Goal: Transaction & Acquisition: Purchase product/service

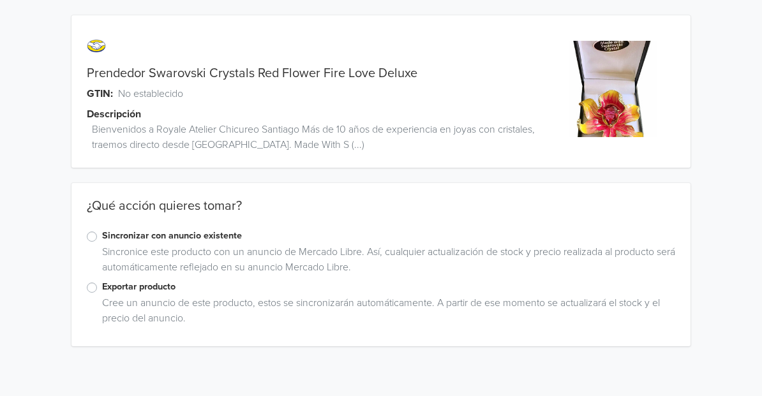
click at [102, 288] on label "Exportar producto" at bounding box center [388, 287] width 573 height 14
click at [0, 0] on input "Exportar producto" at bounding box center [0, 0] width 0 height 0
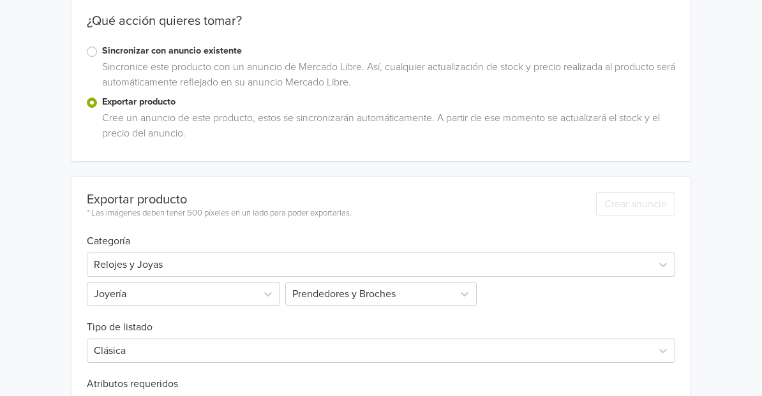
scroll to position [415, 0]
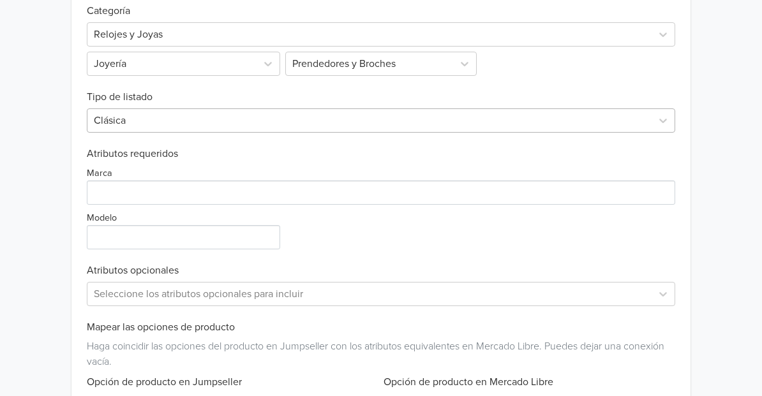
click at [131, 121] on div at bounding box center [369, 121] width 551 height 18
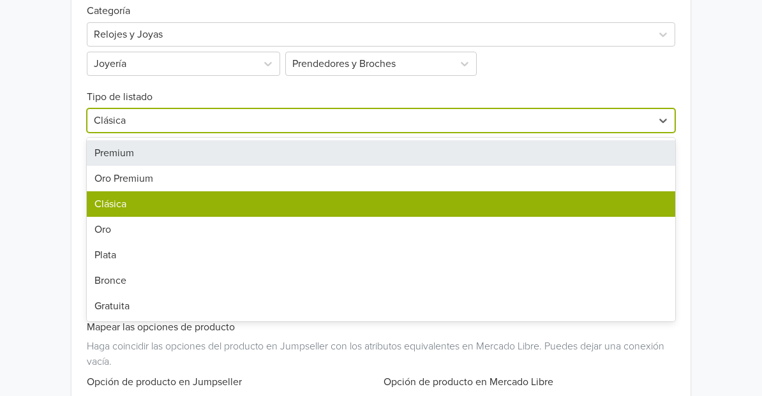
click at [116, 151] on div "Premium" at bounding box center [381, 153] width 588 height 26
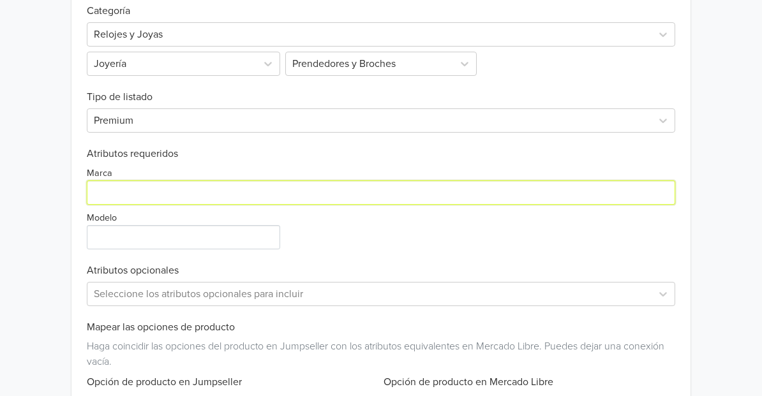
click at [108, 189] on input "Marca" at bounding box center [381, 193] width 588 height 24
paste input "Heritage & Co."
type input "Heritage & Co."
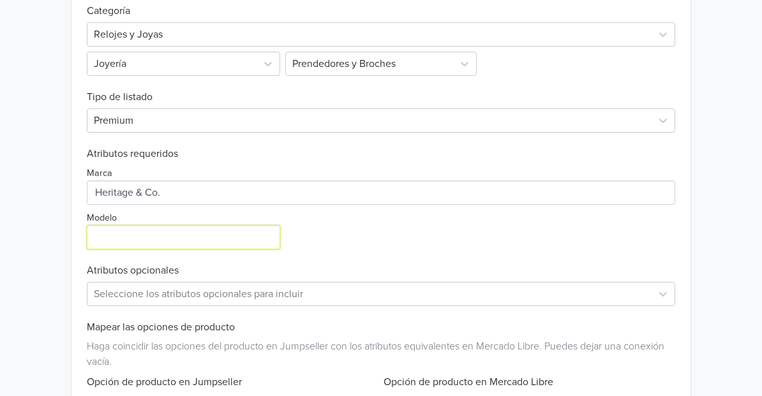
click at [124, 236] on input "Modelo" at bounding box center [183, 237] width 193 height 24
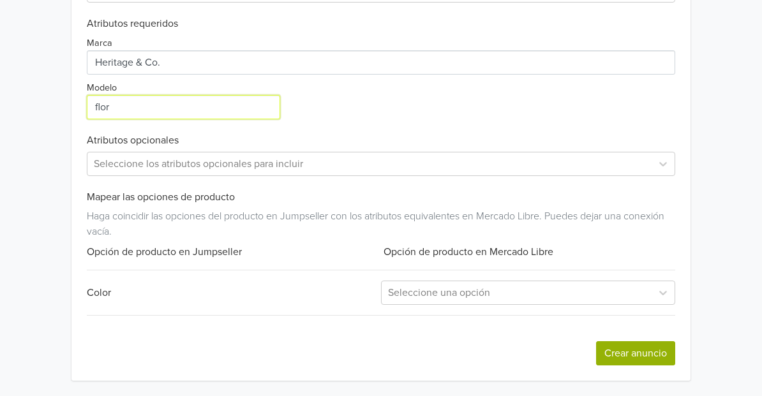
type input "flor"
click at [640, 346] on button "Crear anuncio" at bounding box center [635, 353] width 79 height 24
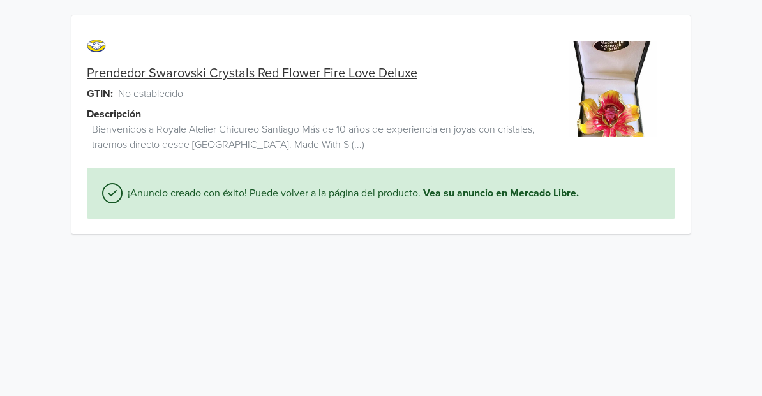
scroll to position [0, 0]
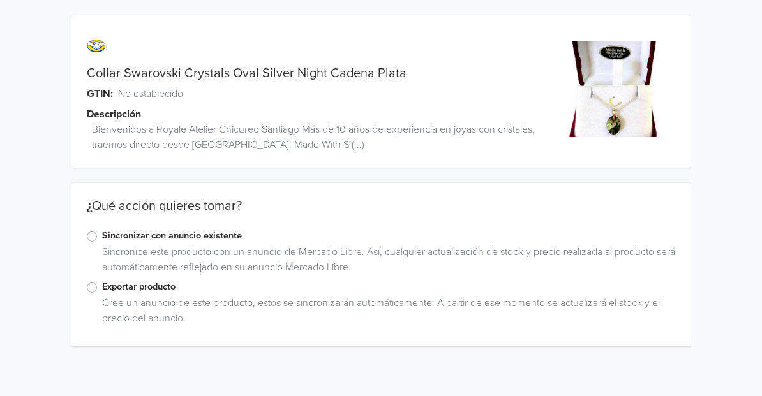
click at [102, 285] on label "Exportar producto" at bounding box center [388, 287] width 573 height 14
click at [0, 0] on input "Exportar producto" at bounding box center [0, 0] width 0 height 0
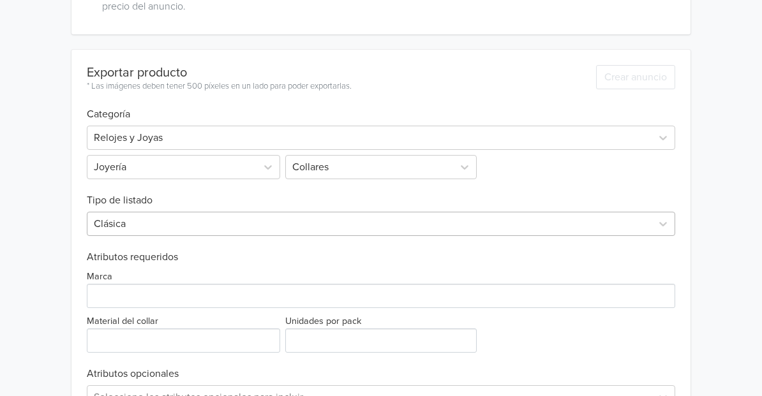
click at [119, 229] on div "Clásica" at bounding box center [381, 224] width 588 height 24
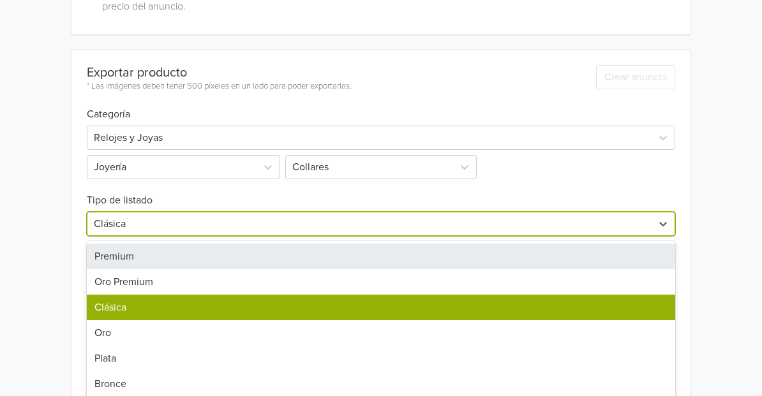
scroll to position [346, 0]
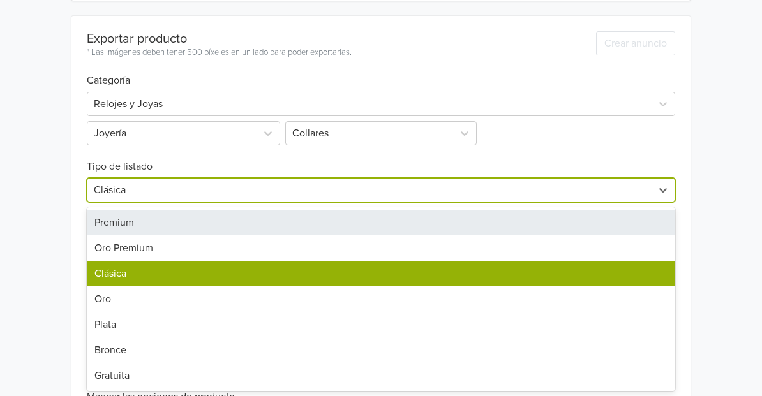
click at [118, 225] on div "Premium" at bounding box center [381, 223] width 588 height 26
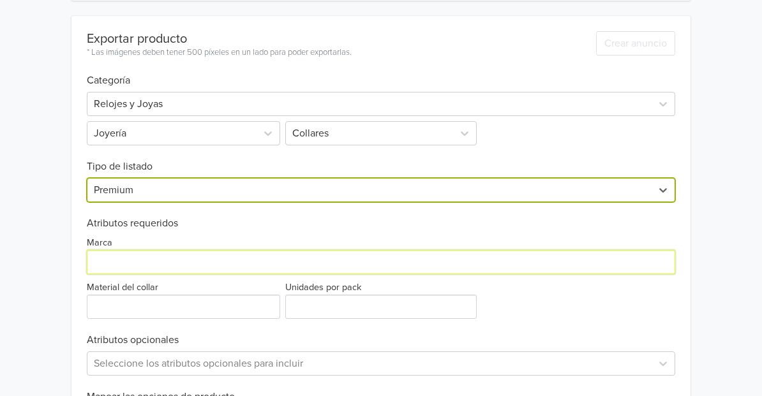
click at [120, 262] on input "Marca" at bounding box center [381, 262] width 588 height 24
paste input "Heritage & Co."
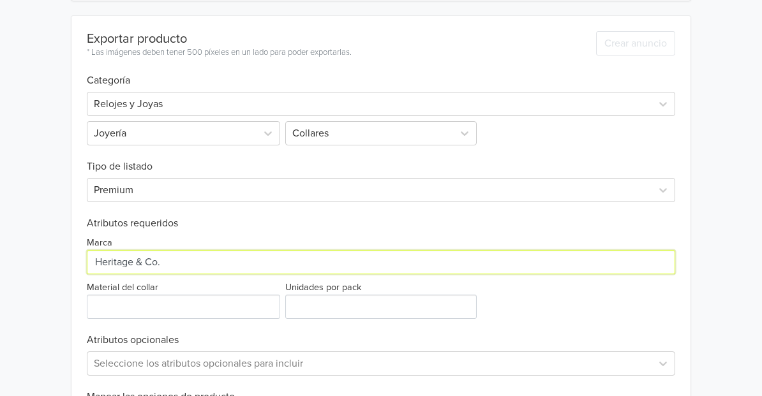
type input "Heritage & Co."
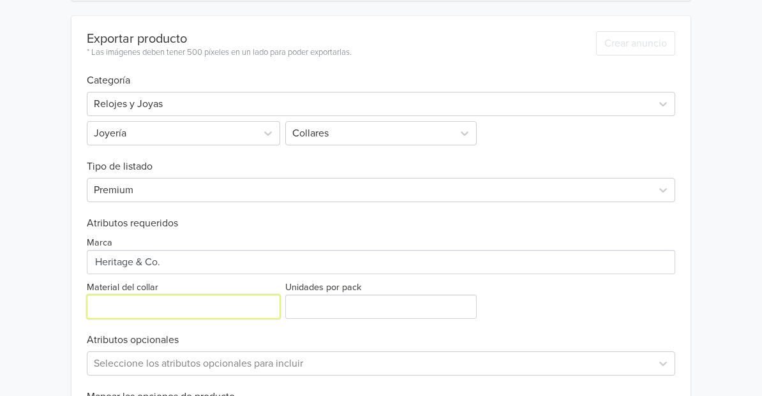
click at [126, 306] on input "Material del collar" at bounding box center [183, 307] width 193 height 24
type input "enchape de oro"
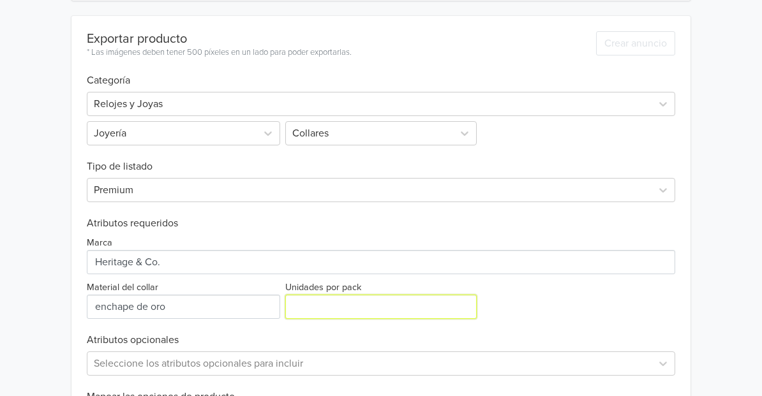
click at [294, 309] on input "Unidades por pack" at bounding box center [380, 307] width 191 height 24
type input "1"
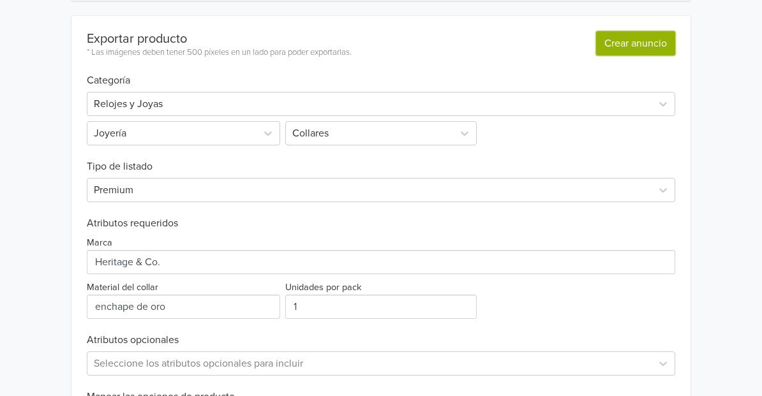
click at [659, 53] on button "Crear anuncio" at bounding box center [635, 43] width 79 height 24
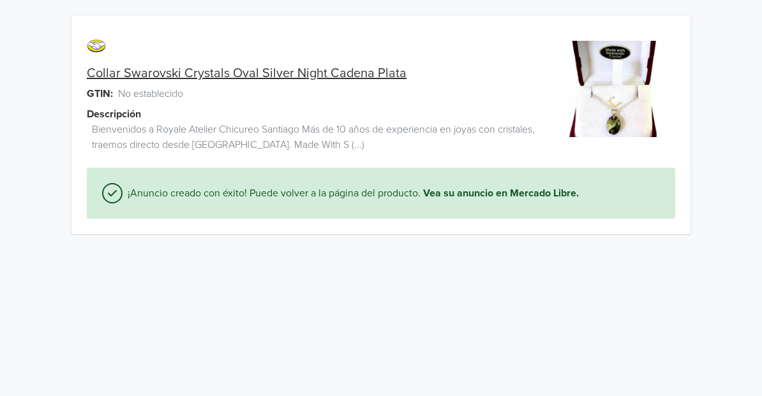
scroll to position [0, 0]
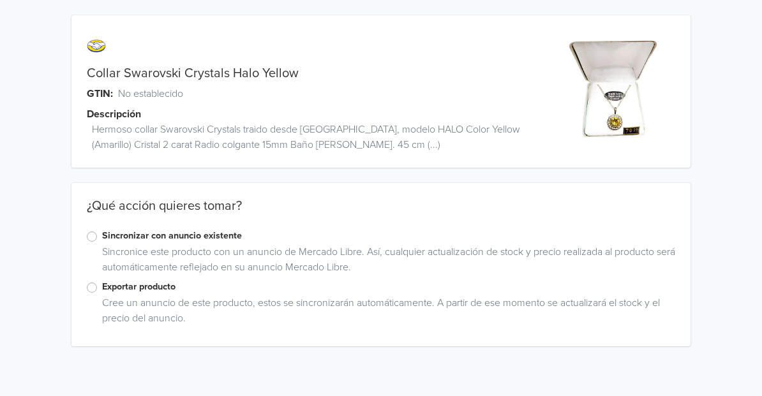
click at [102, 287] on label "Exportar producto" at bounding box center [388, 287] width 573 height 14
click at [0, 0] on input "Exportar producto" at bounding box center [0, 0] width 0 height 0
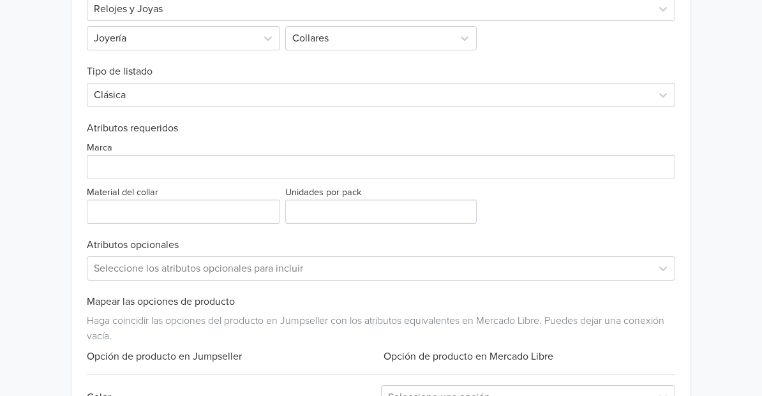
scroll to position [493, 0]
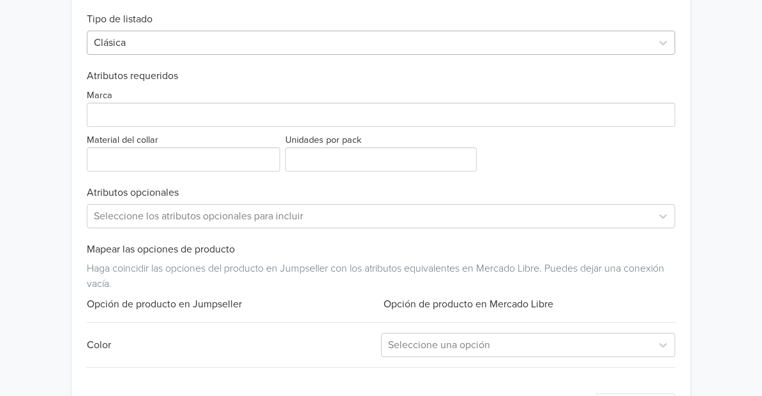
click at [264, 45] on div at bounding box center [369, 43] width 551 height 18
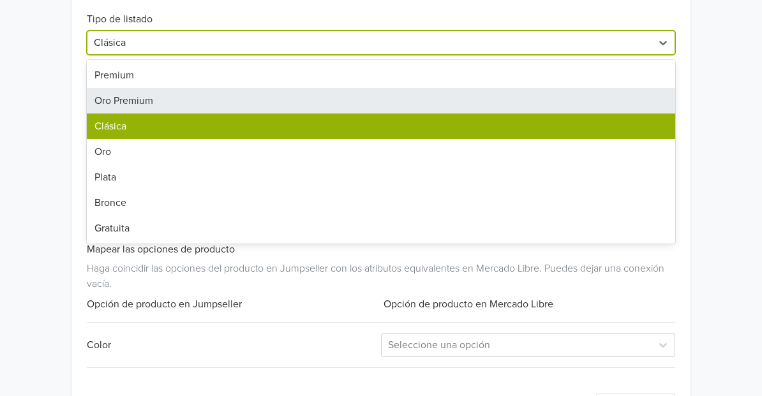
click at [183, 79] on div "Premium" at bounding box center [381, 76] width 588 height 26
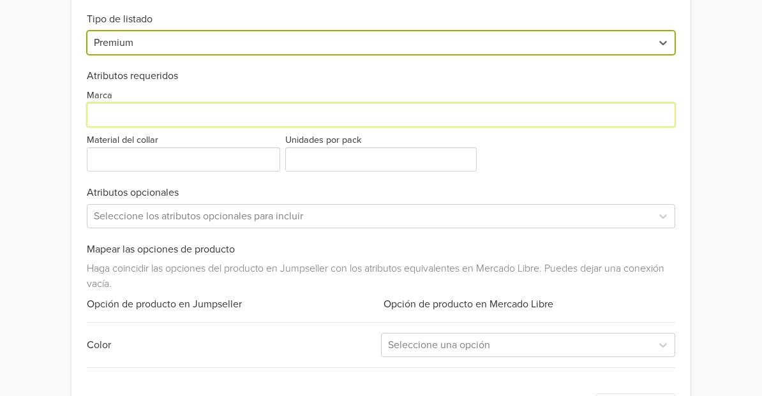
click at [142, 119] on input "Marca" at bounding box center [381, 115] width 588 height 24
paste input "Heritage & Co."
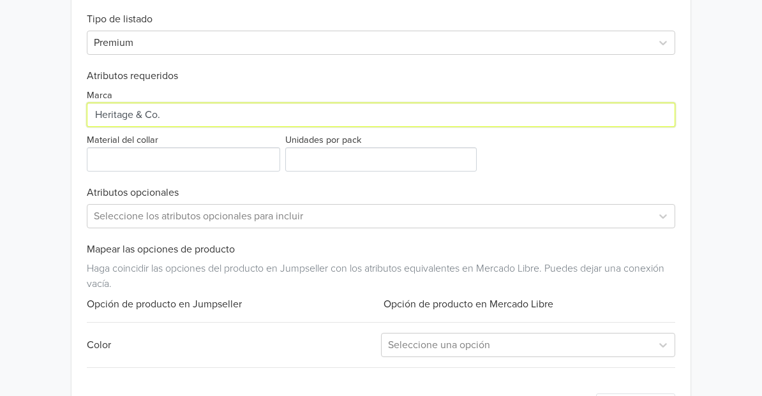
type input "Heritage & Co."
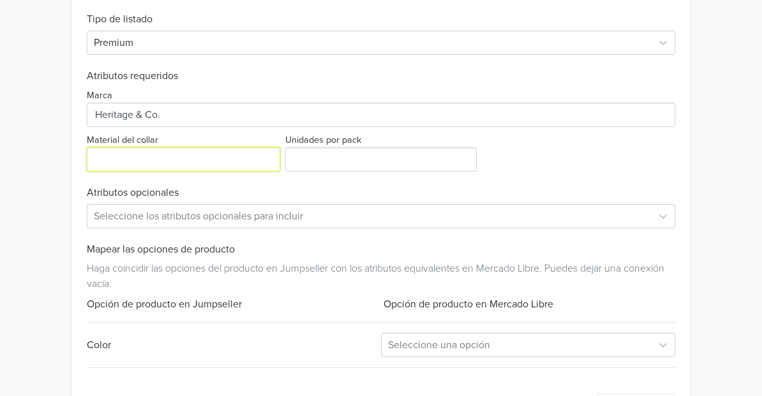
click at [140, 155] on input "Material del collar" at bounding box center [183, 159] width 193 height 24
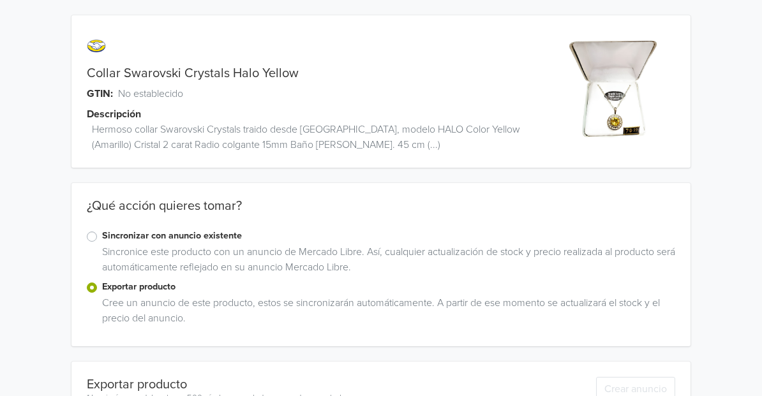
scroll to position [501, 0]
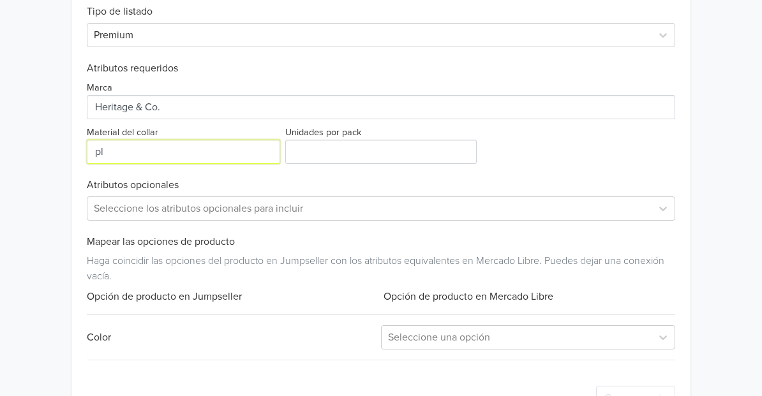
type input "p"
type input "enchape de oro"
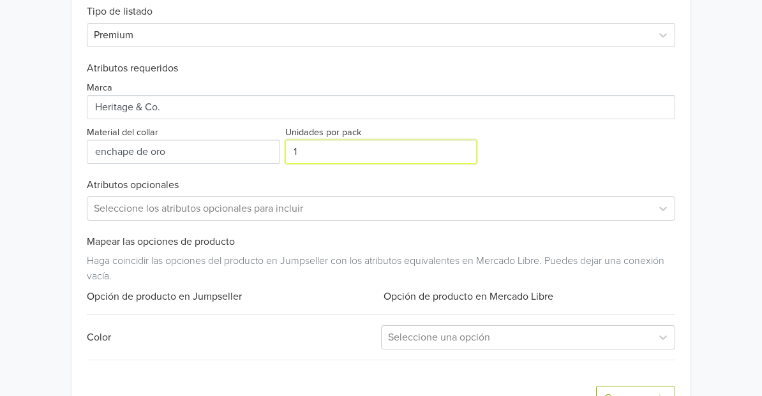
scroll to position [546, 0]
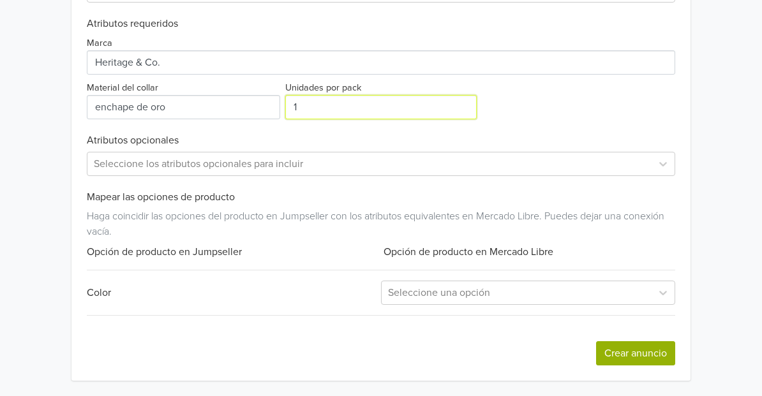
type input "1"
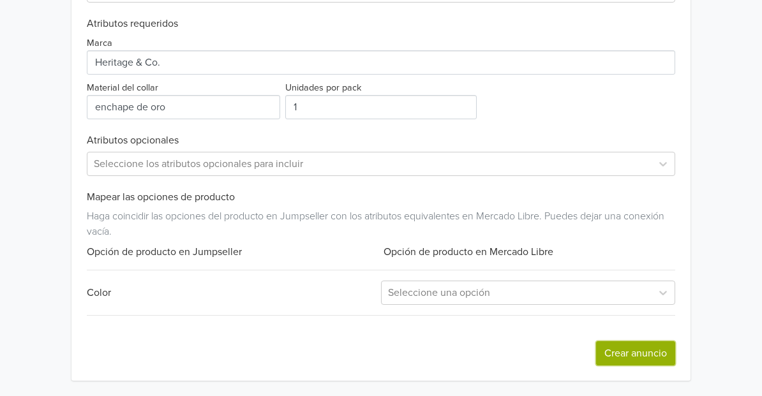
click at [629, 358] on button "Crear anuncio" at bounding box center [635, 353] width 79 height 24
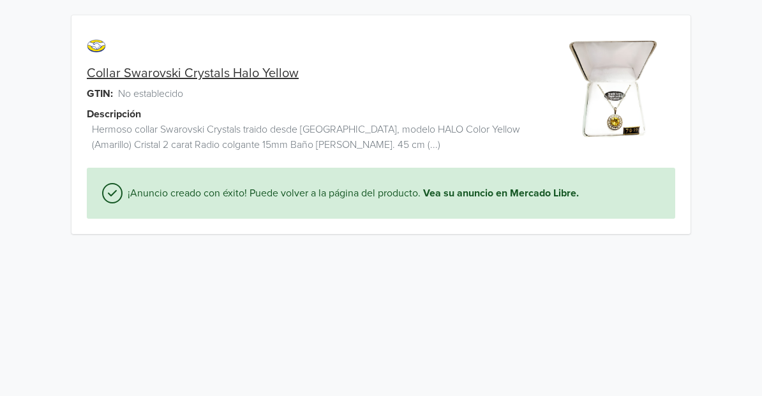
scroll to position [0, 0]
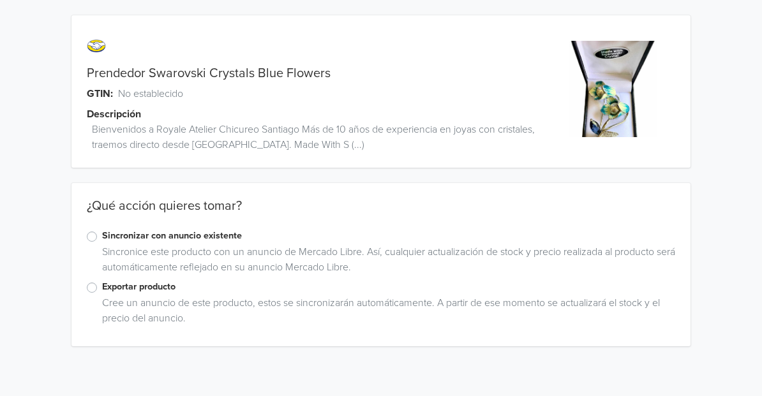
click at [102, 286] on label "Exportar producto" at bounding box center [388, 287] width 573 height 14
click at [0, 0] on input "Exportar producto" at bounding box center [0, 0] width 0 height 0
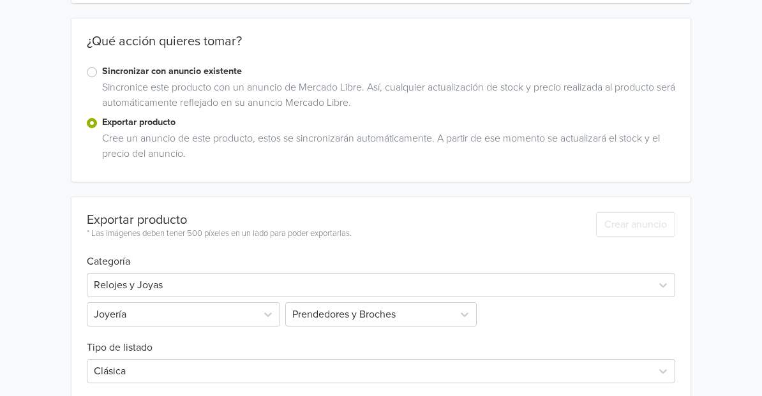
scroll to position [213, 0]
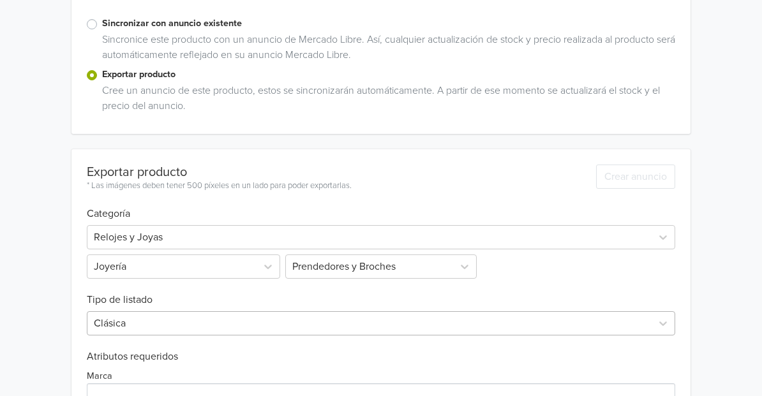
click at [136, 320] on div "Clásica" at bounding box center [381, 323] width 588 height 24
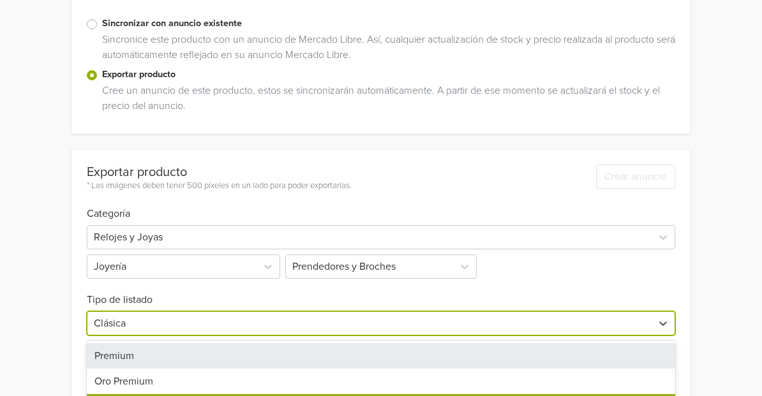
scroll to position [346, 0]
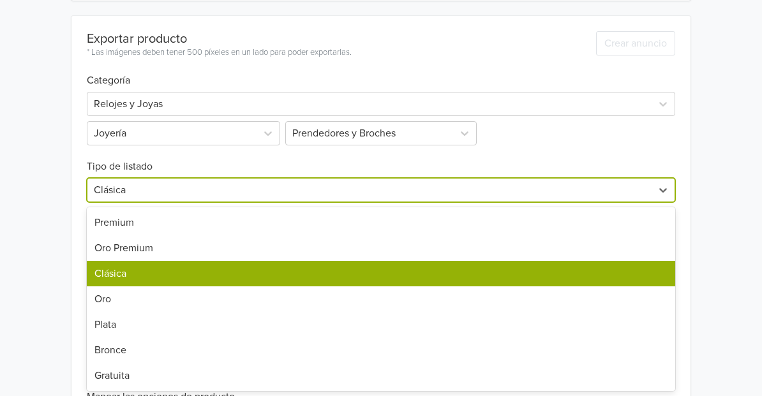
click at [114, 220] on div "Premium" at bounding box center [381, 223] width 588 height 26
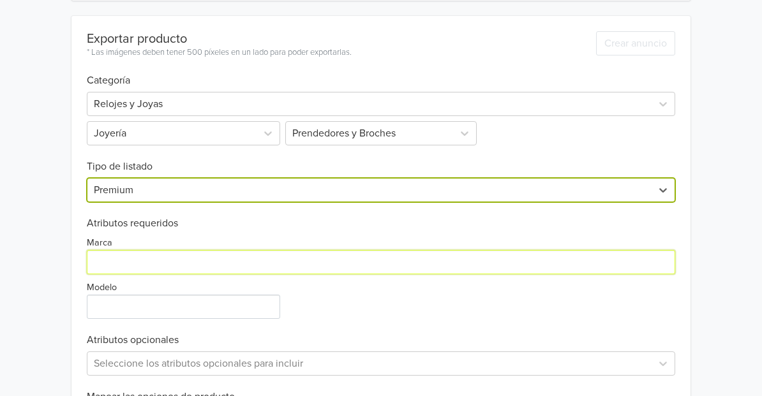
click at [119, 264] on input "Marca" at bounding box center [381, 262] width 588 height 24
paste input "Heritage & Co."
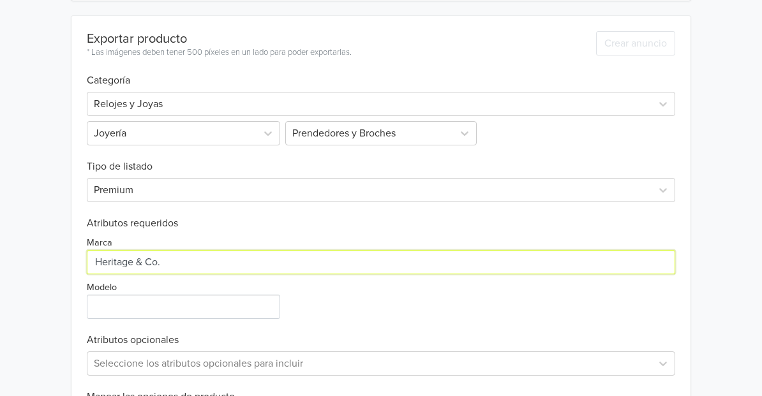
type input "Heritage & Co."
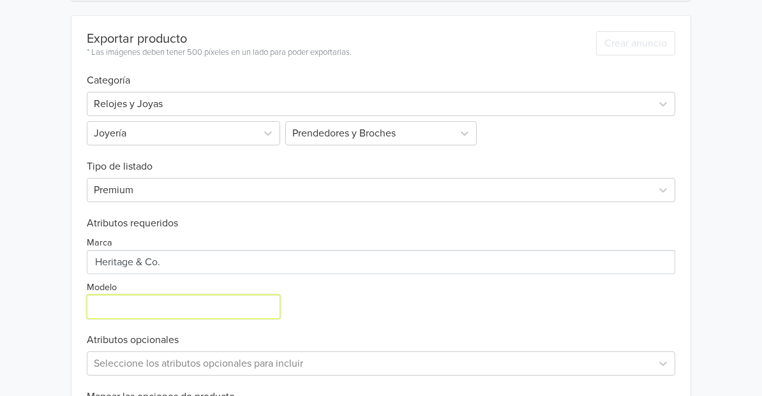
click at [119, 306] on input "Modelo" at bounding box center [183, 307] width 193 height 24
type input "flor azul"
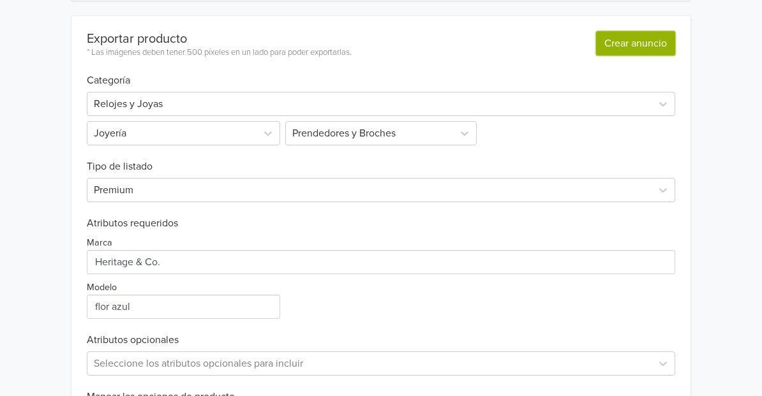
click at [657, 48] on button "Crear anuncio" at bounding box center [635, 43] width 79 height 24
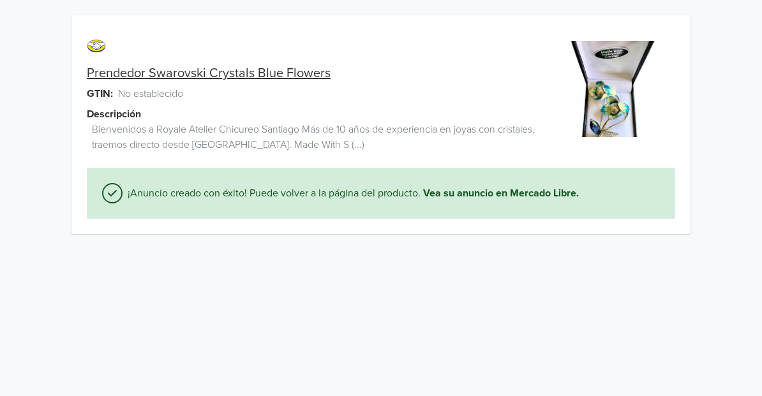
scroll to position [0, 0]
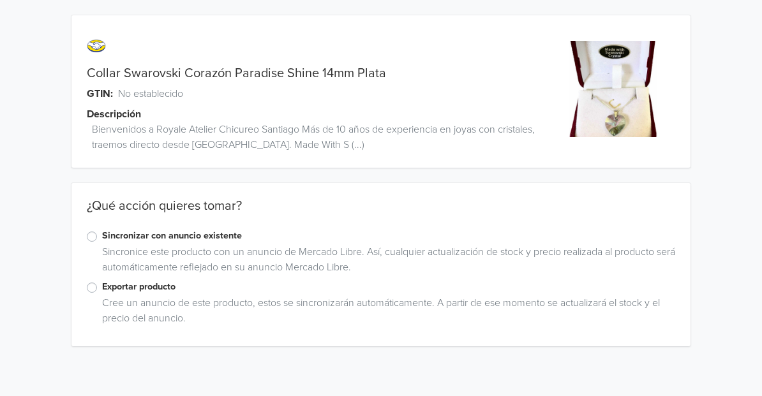
click at [102, 288] on label "Exportar producto" at bounding box center [388, 287] width 573 height 14
click at [0, 0] on input "Exportar producto" at bounding box center [0, 0] width 0 height 0
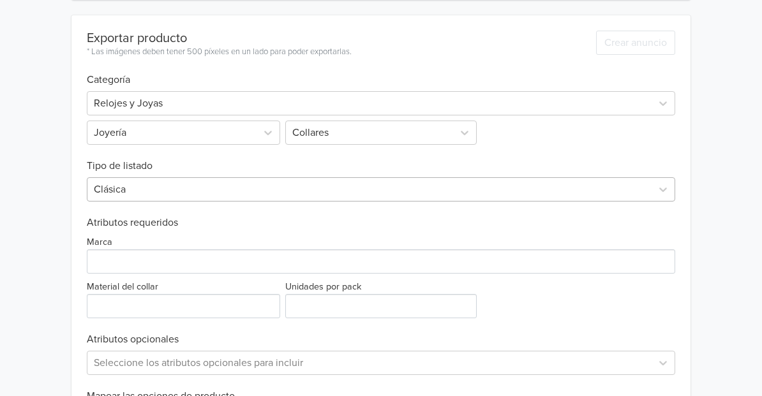
click at [199, 193] on div at bounding box center [369, 190] width 551 height 18
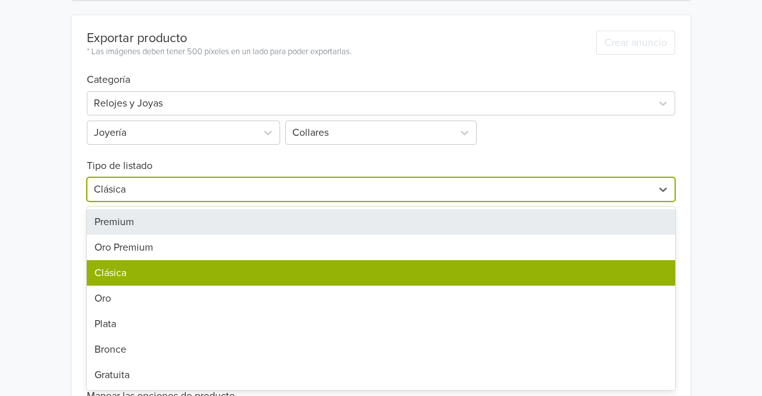
click at [172, 218] on div "Premium" at bounding box center [381, 222] width 588 height 26
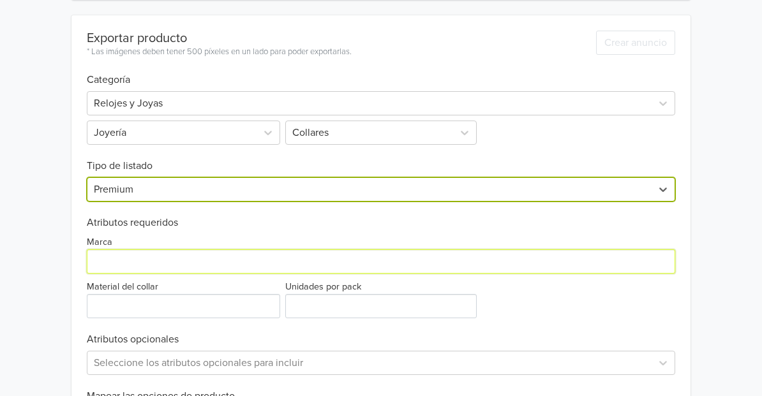
click at [142, 260] on input "Marca" at bounding box center [381, 262] width 588 height 24
paste input "Heritage & Co."
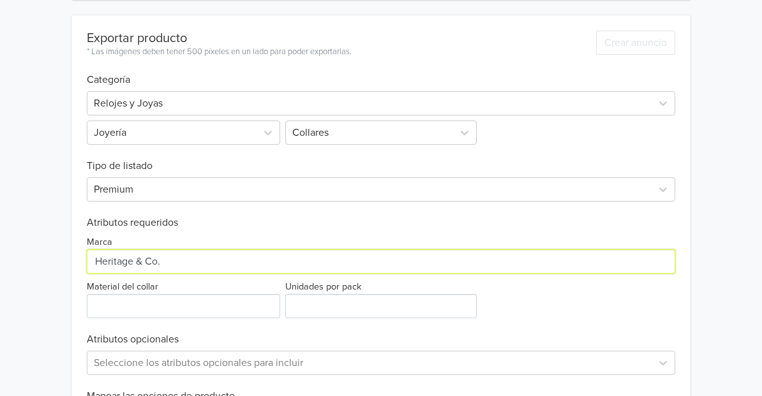
type input "Heritage & Co."
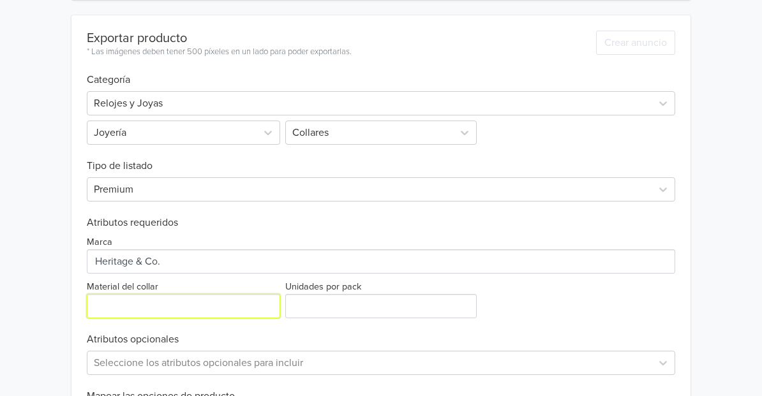
click at [137, 309] on input "Material del collar" at bounding box center [183, 306] width 193 height 24
type input "plata"
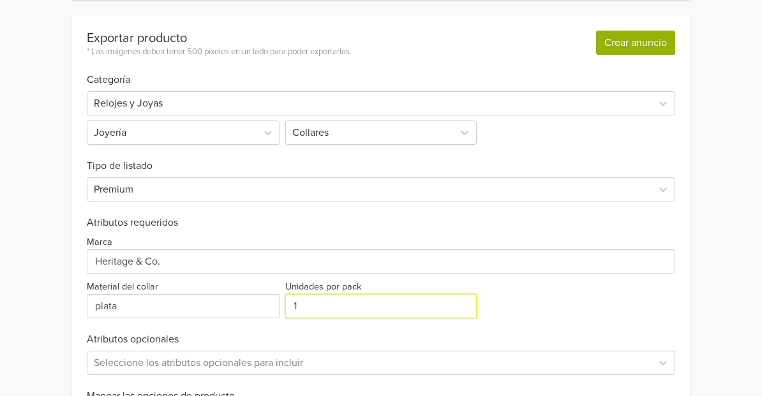
type input "1"
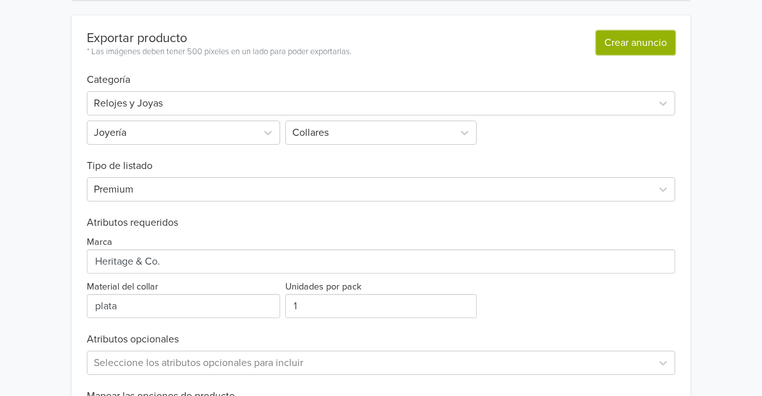
click at [625, 52] on button "Crear anuncio" at bounding box center [635, 43] width 79 height 24
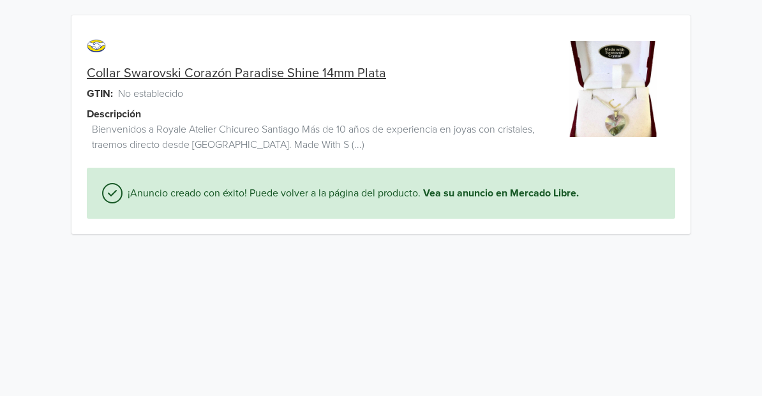
scroll to position [0, 0]
